Goal: Information Seeking & Learning: Learn about a topic

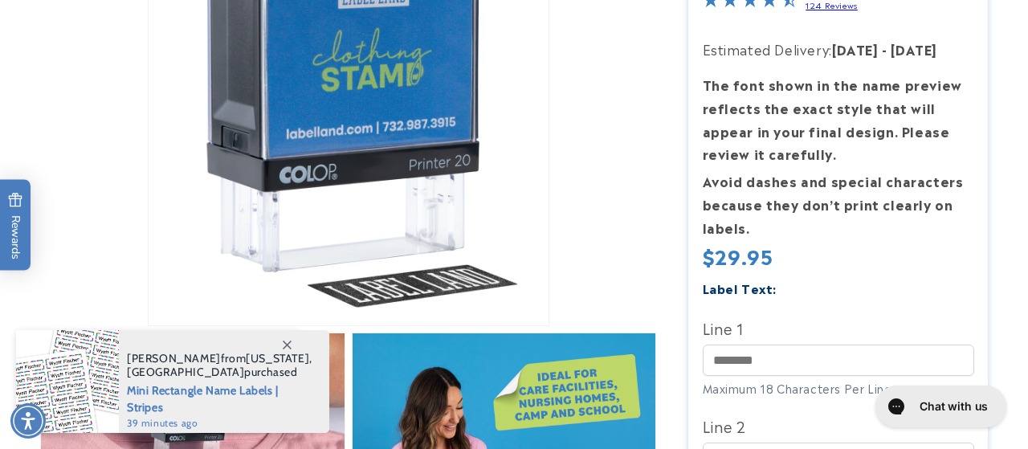
click at [1015, 82] on html "Skip to main content Enable accessibility for low vision Open the accessibility…" at bounding box center [514, 224] width 1028 height 449
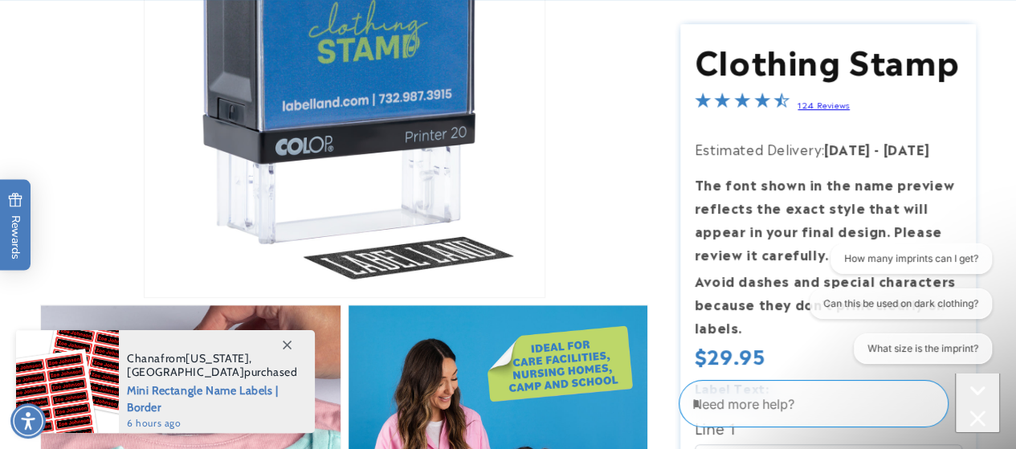
scroll to position [372, 0]
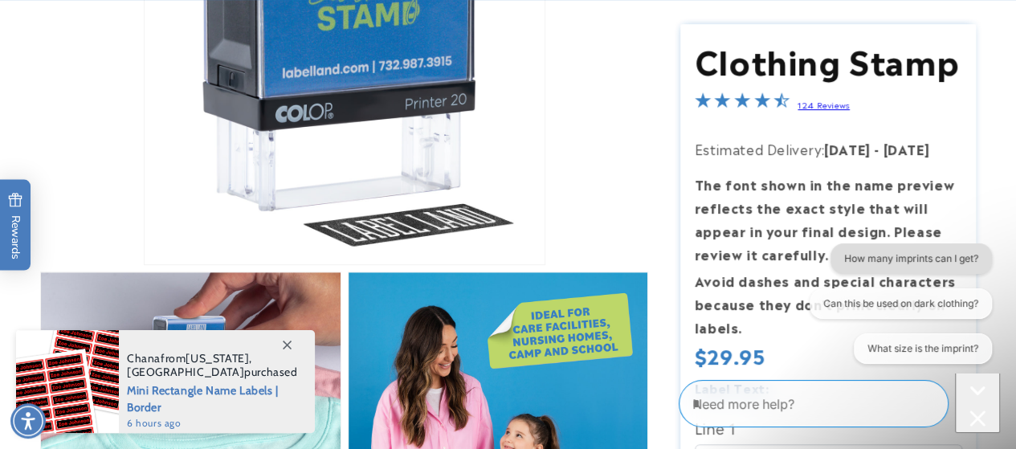
click at [907, 255] on button "How many imprints can I get?" at bounding box center [910, 258] width 161 height 31
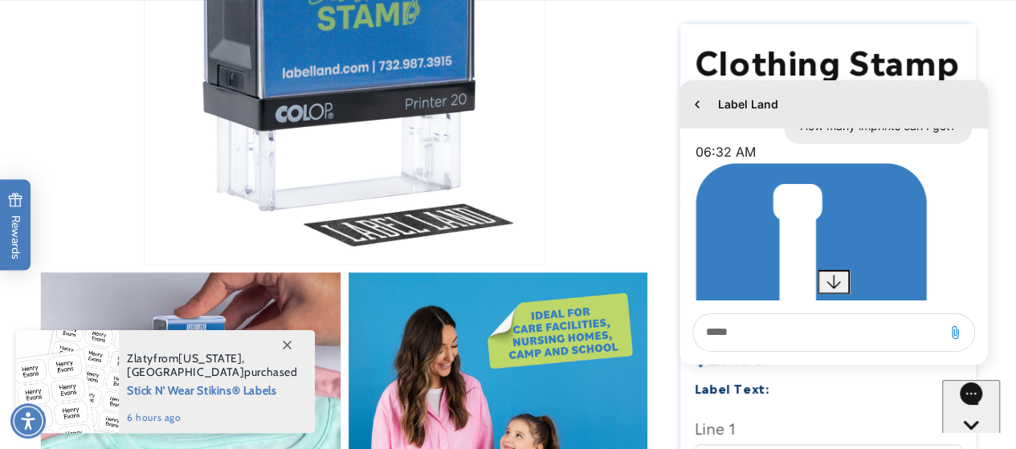
scroll to position [0, 0]
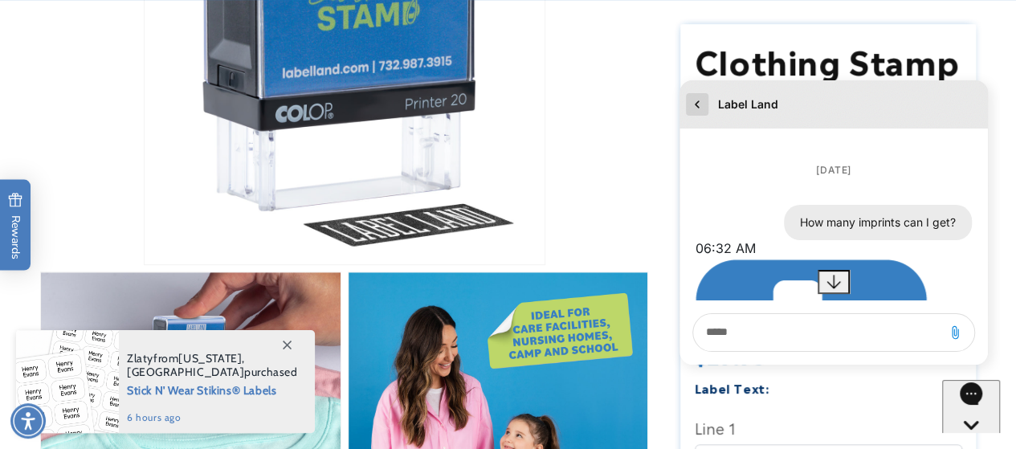
click at [698, 104] on icon "go to home page" at bounding box center [697, 104] width 16 height 19
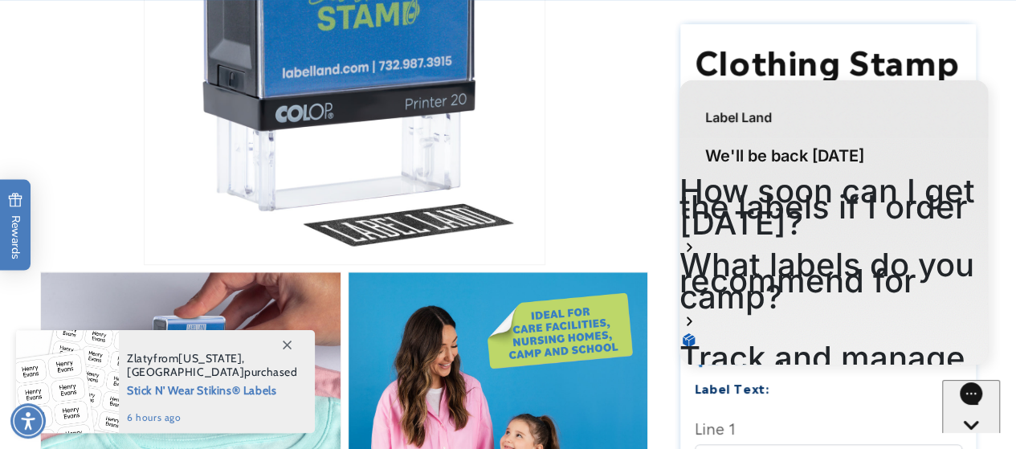
click at [639, 155] on li "Open media 1 in modal" at bounding box center [344, 64] width 608 height 402
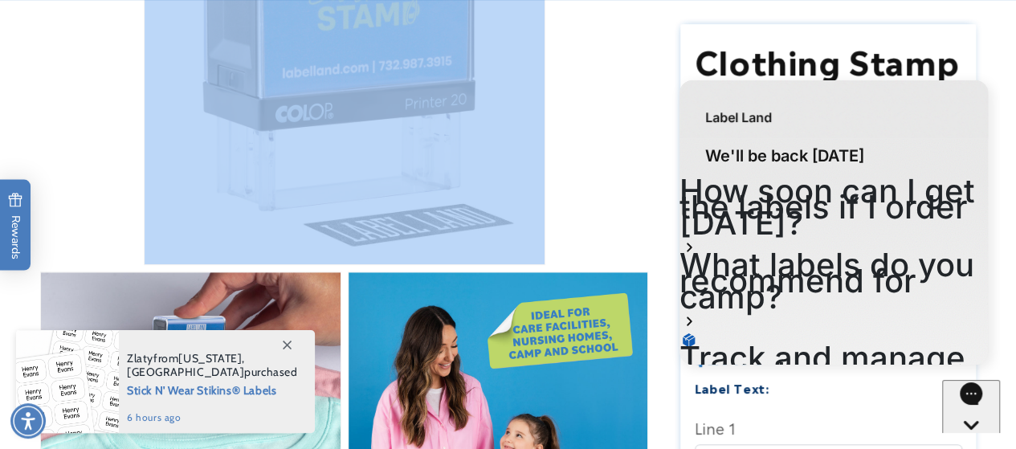
click at [639, 155] on li "Open media 1 in modal" at bounding box center [344, 64] width 608 height 402
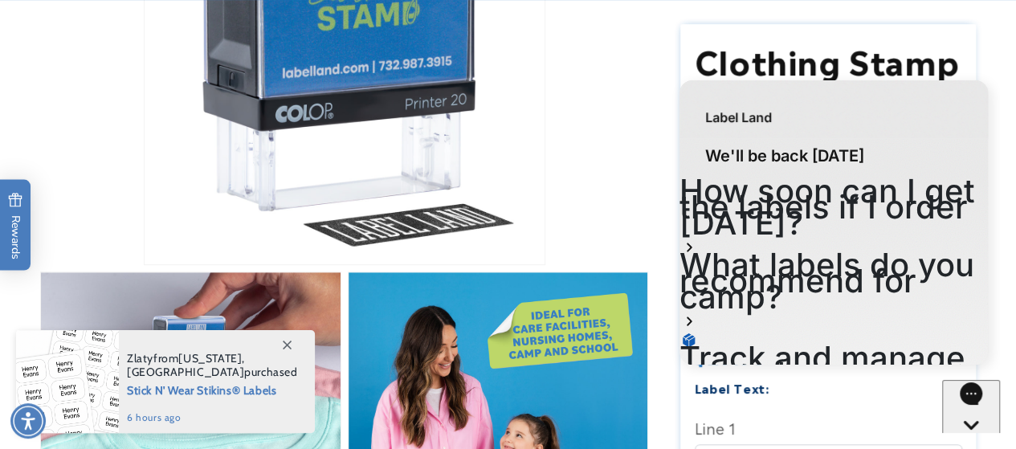
click at [639, 155] on li "Open media 1 in modal" at bounding box center [344, 64] width 608 height 402
